Goal: Transaction & Acquisition: Purchase product/service

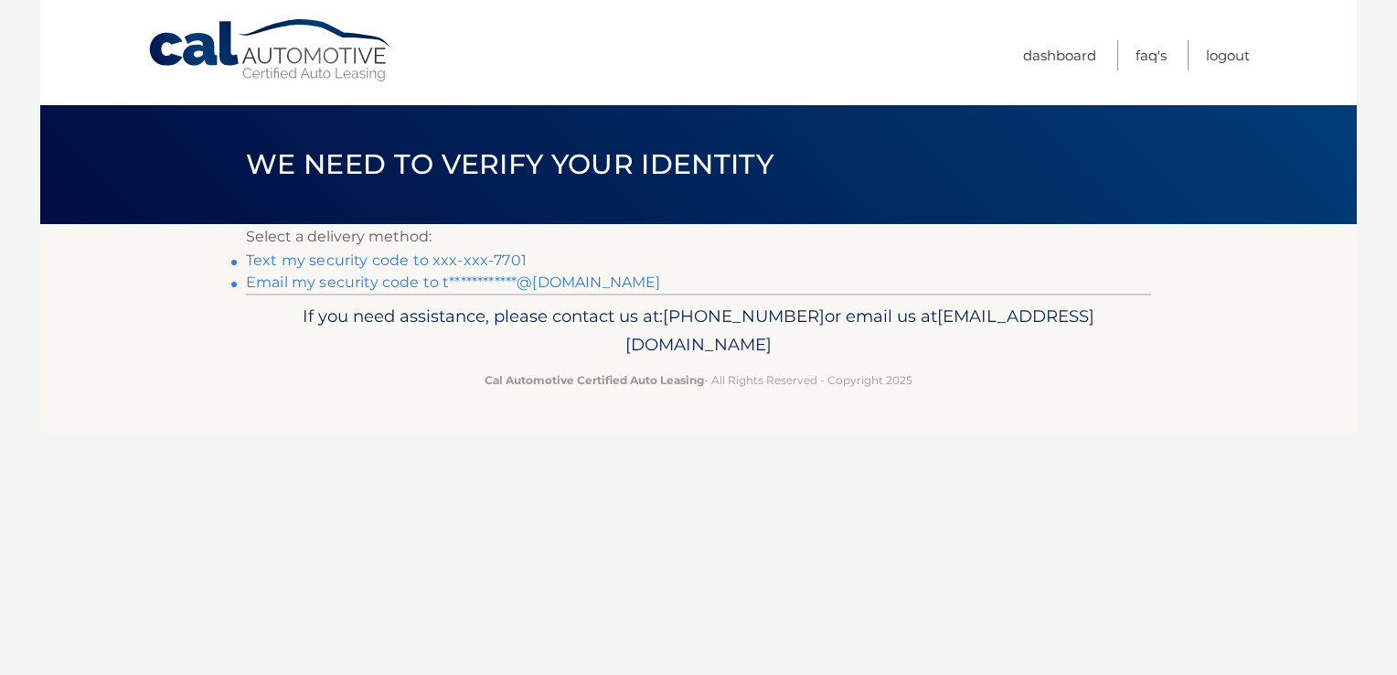
click at [309, 257] on link "Text my security code to xxx-xxx-7701" at bounding box center [386, 259] width 281 height 17
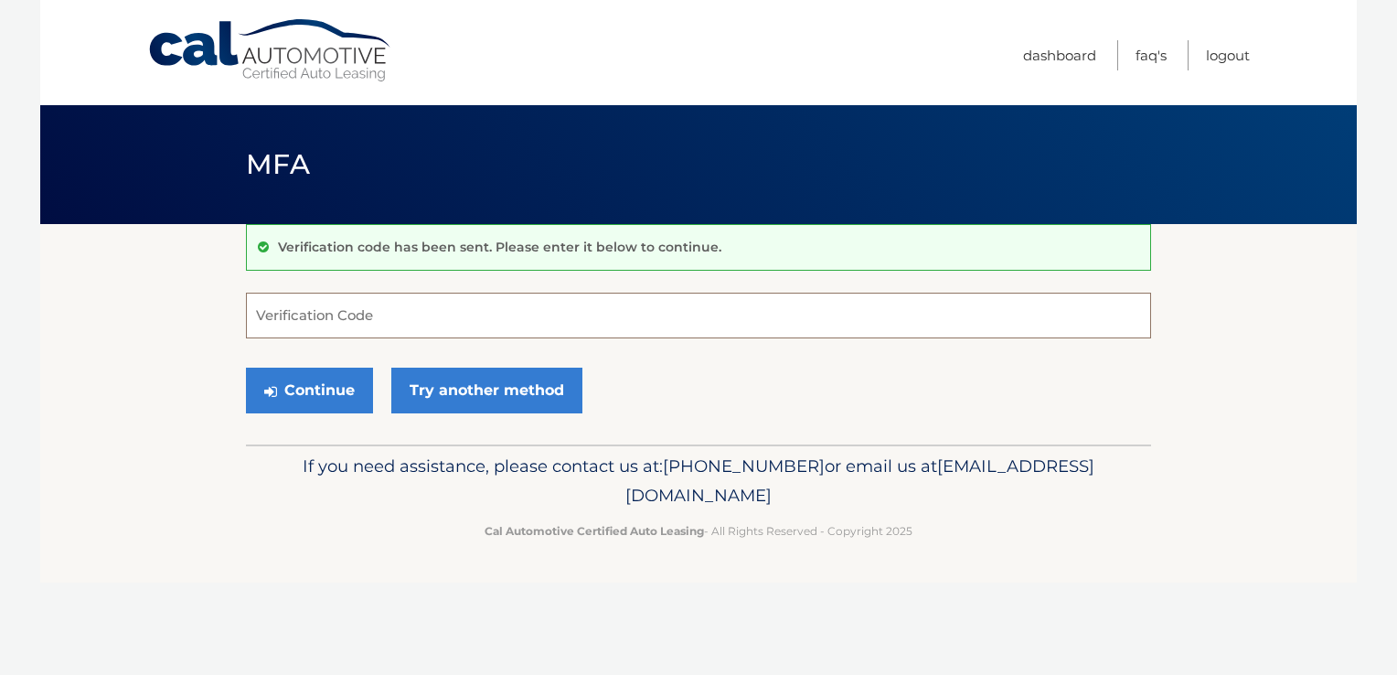
click at [314, 309] on input "Verification Code" at bounding box center [698, 316] width 905 height 46
type input "915664"
click at [305, 383] on button "Continue" at bounding box center [309, 390] width 127 height 46
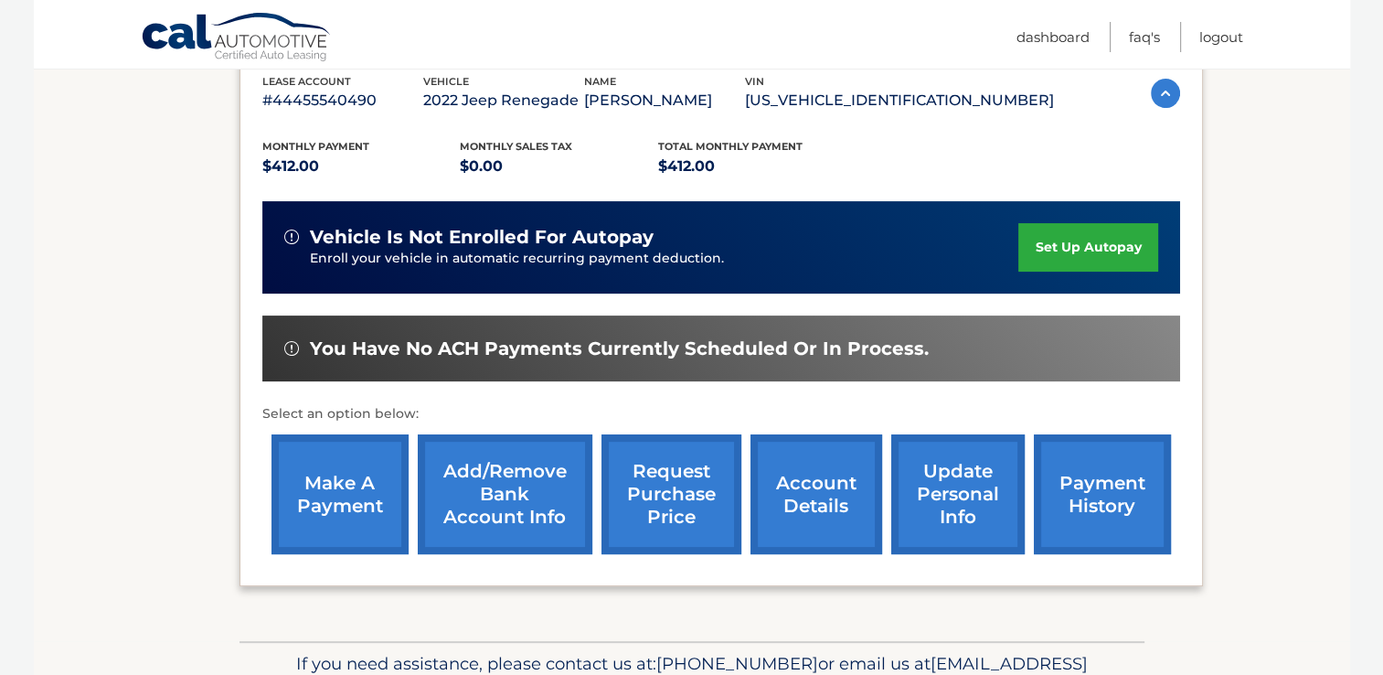
scroll to position [366, 0]
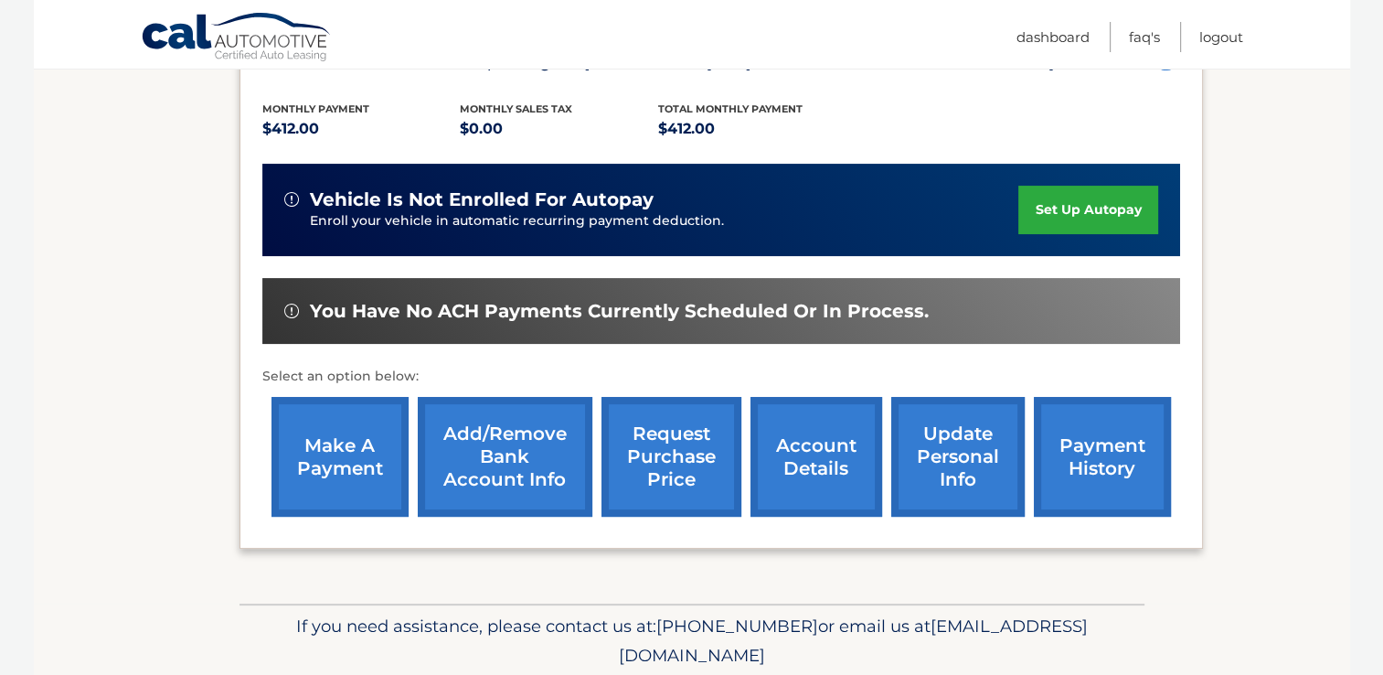
click at [317, 466] on link "make a payment" at bounding box center [340, 457] width 137 height 120
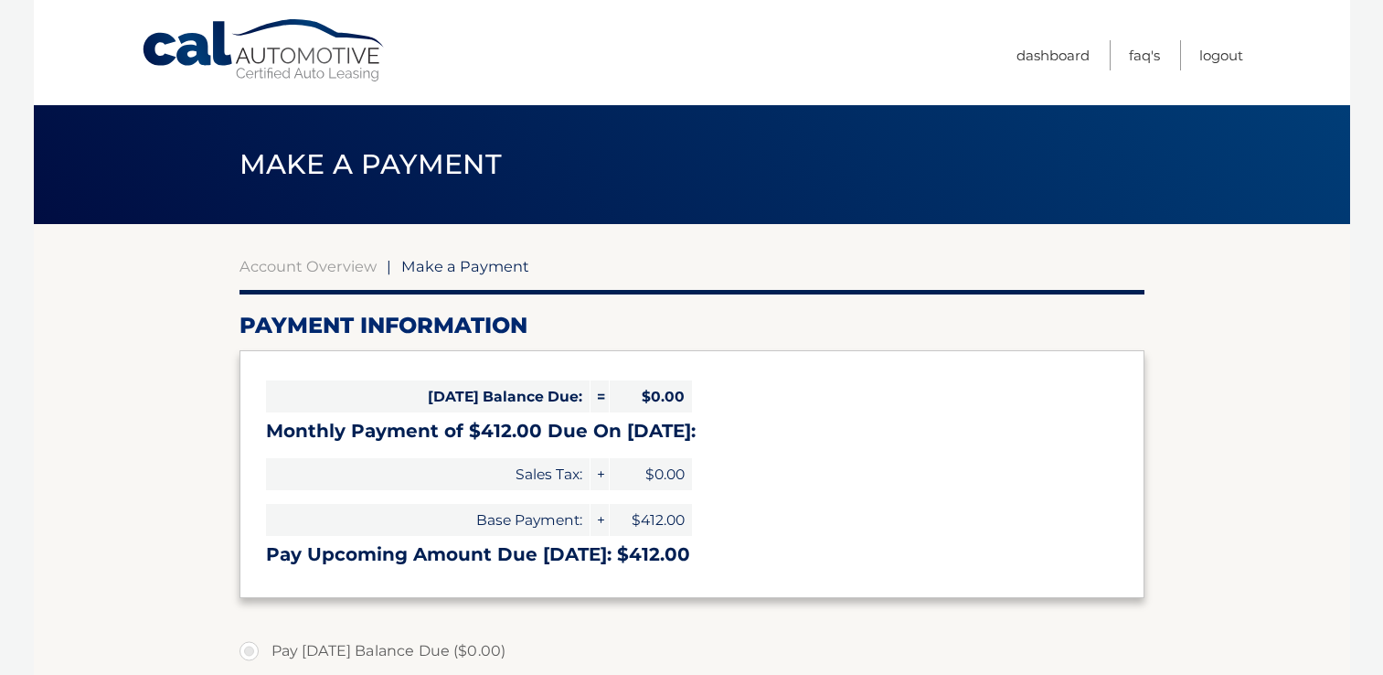
select select "YTI0NzA5YzEtYjMzNS00NDU1LWExZjgtOTBiMjNkYTcxMWQ5"
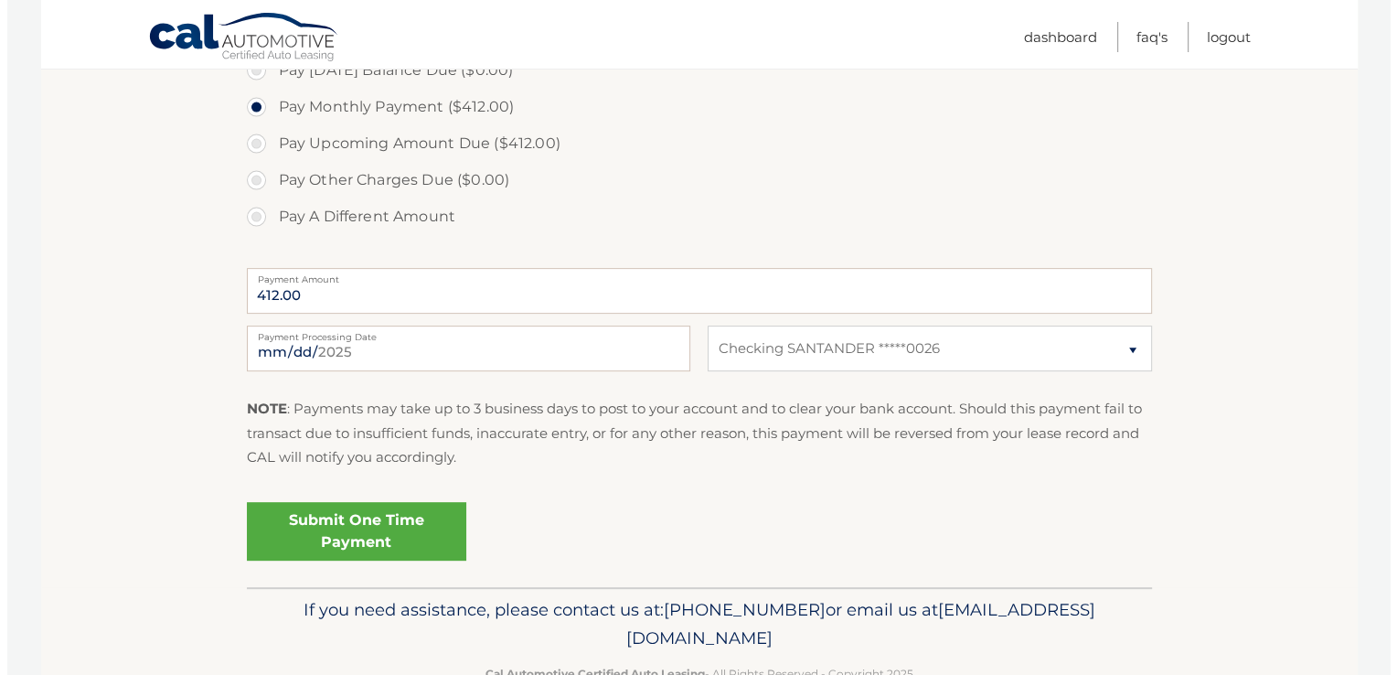
scroll to position [630, 0]
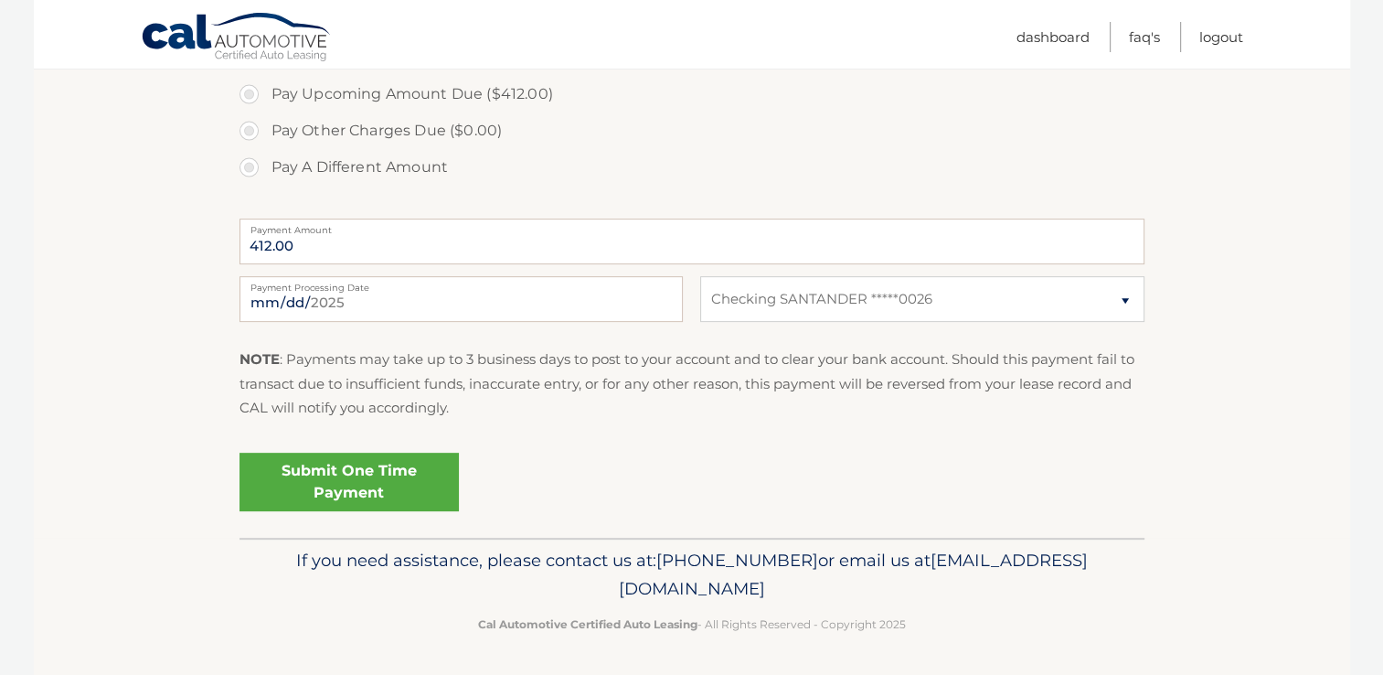
click at [339, 484] on link "Submit One Time Payment" at bounding box center [349, 482] width 219 height 59
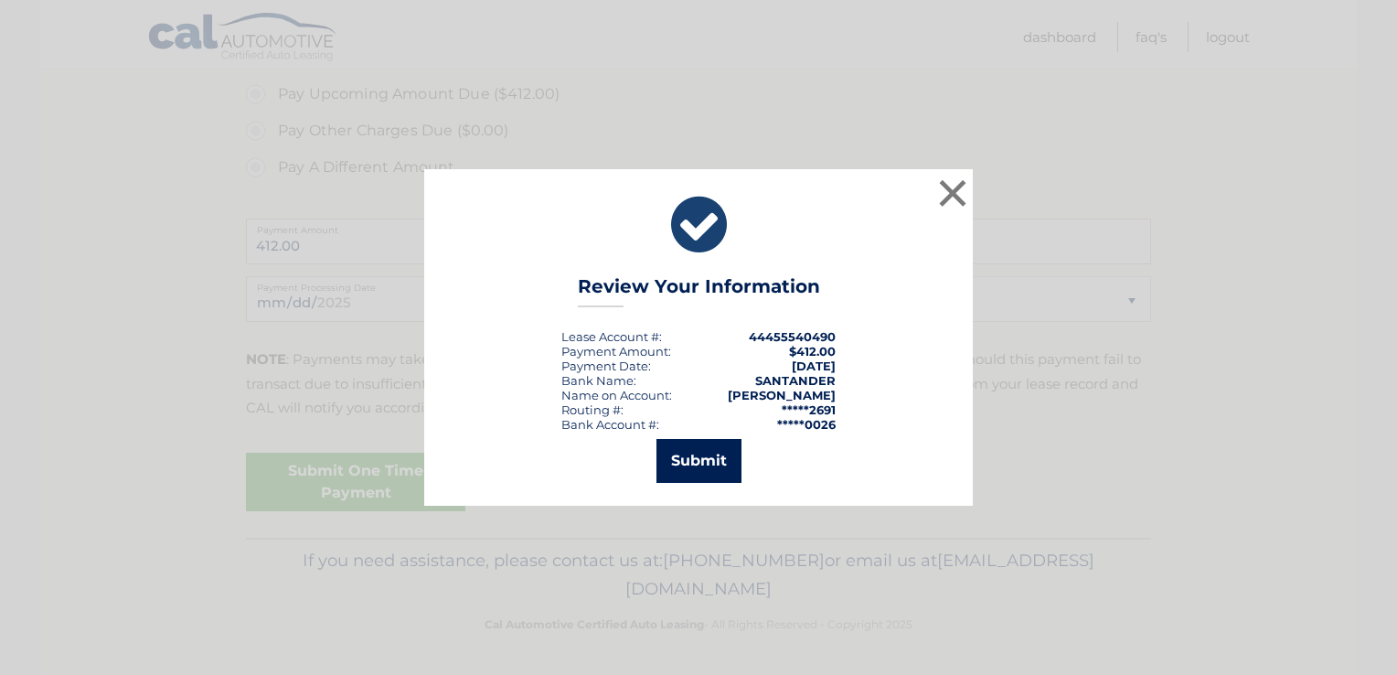
click at [674, 451] on button "Submit" at bounding box center [698, 461] width 85 height 44
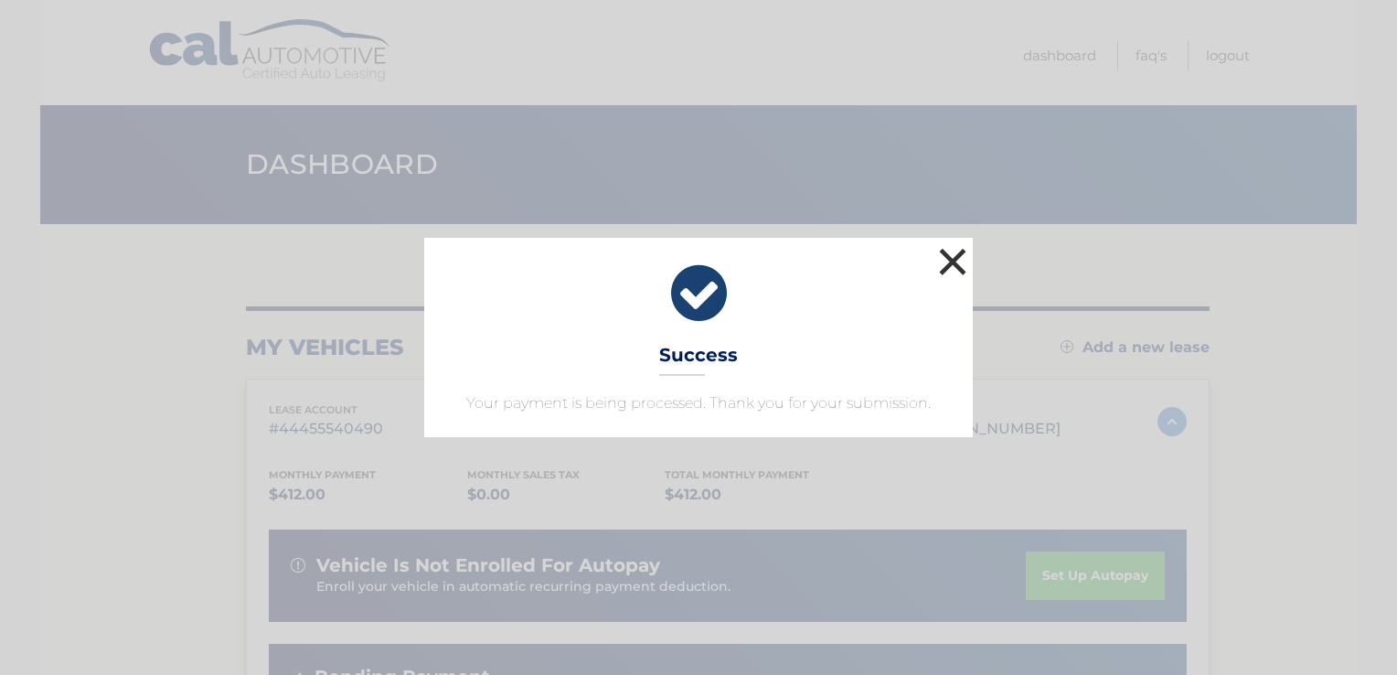
click at [953, 259] on button "×" at bounding box center [952, 261] width 37 height 37
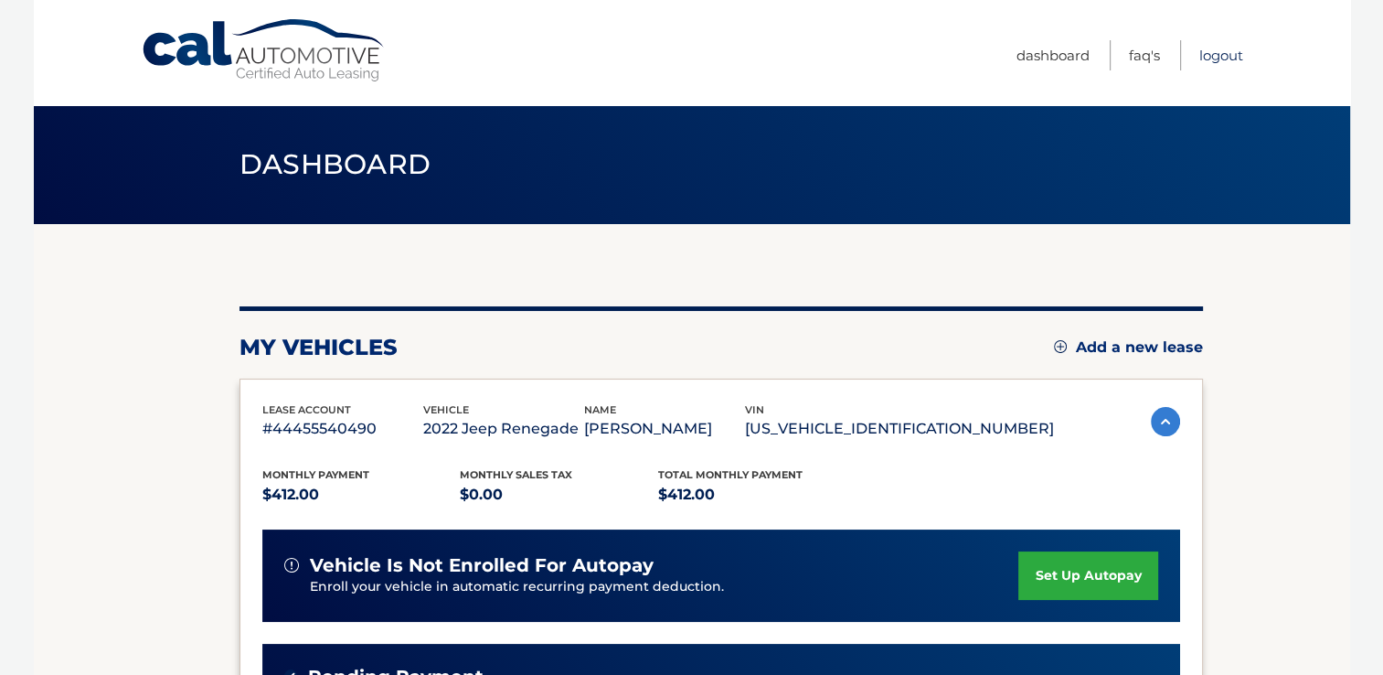
click at [1210, 51] on link "Logout" at bounding box center [1221, 55] width 44 height 30
